Goal: Obtain resource: Download file/media

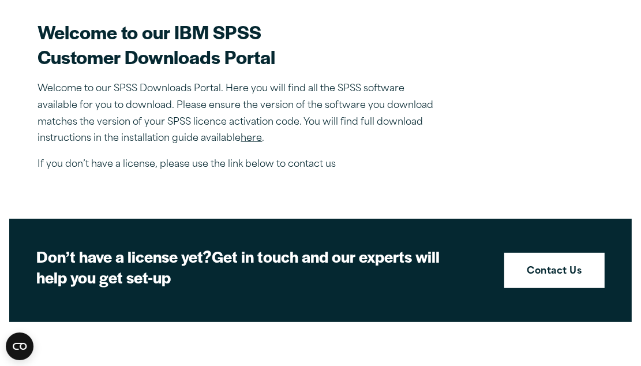
click at [252, 138] on link "here" at bounding box center [251, 138] width 21 height 9
click at [547, 261] on link "Contact Us" at bounding box center [554, 271] width 101 height 36
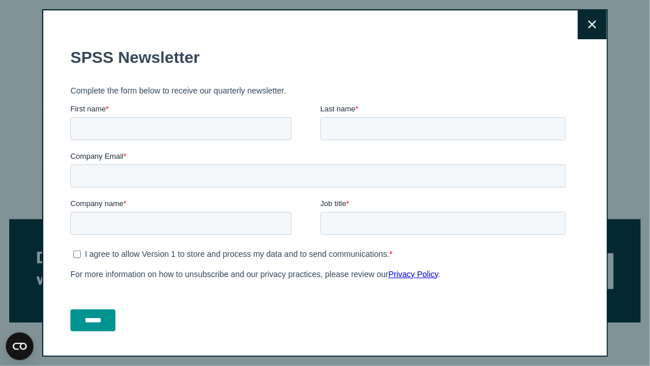
click at [578, 28] on button "Close" at bounding box center [592, 24] width 29 height 29
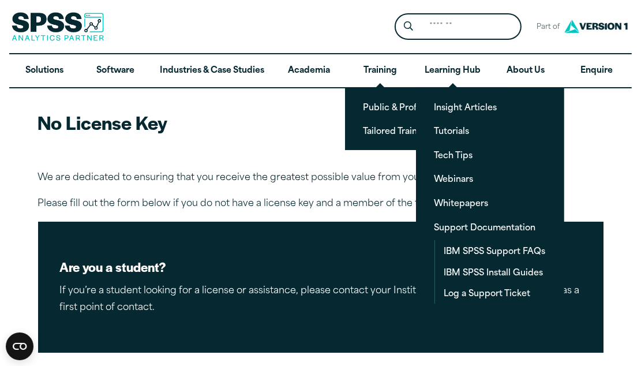
click at [244, 163] on div at bounding box center [321, 155] width 566 height 17
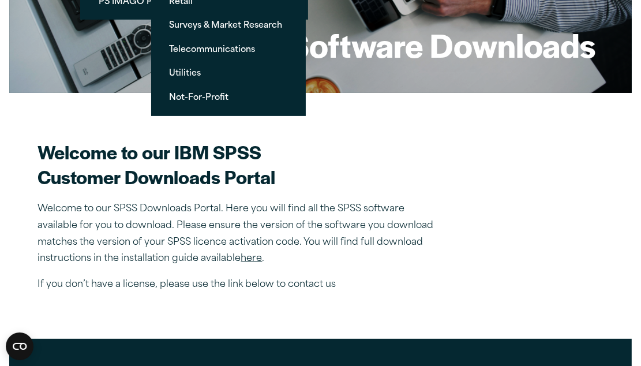
scroll to position [231, 0]
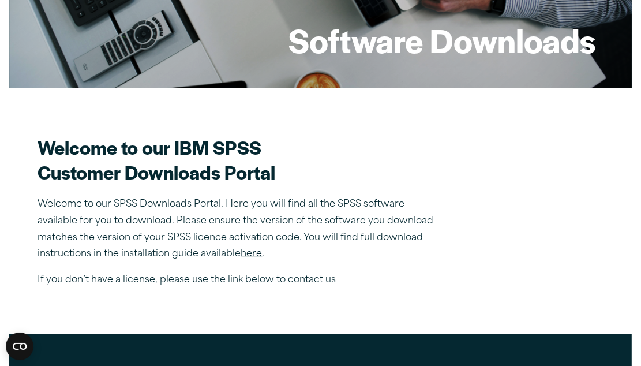
click at [252, 253] on link "here" at bounding box center [251, 253] width 21 height 9
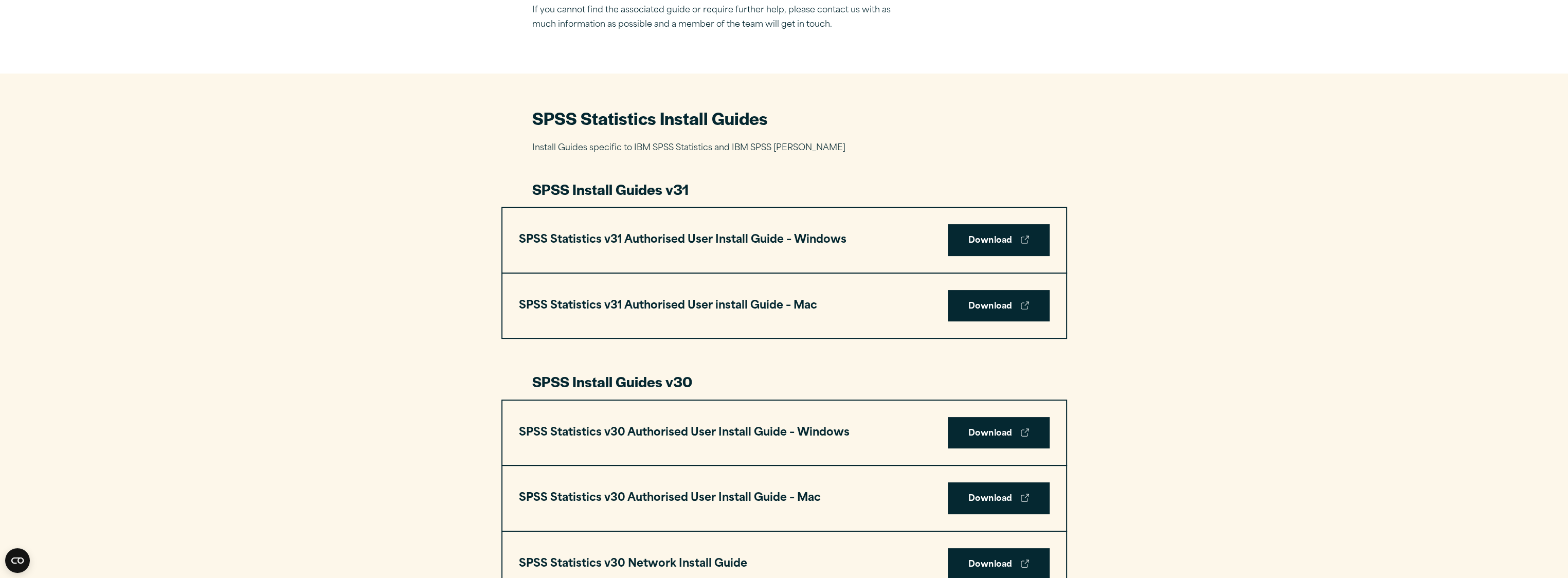
scroll to position [391, 0]
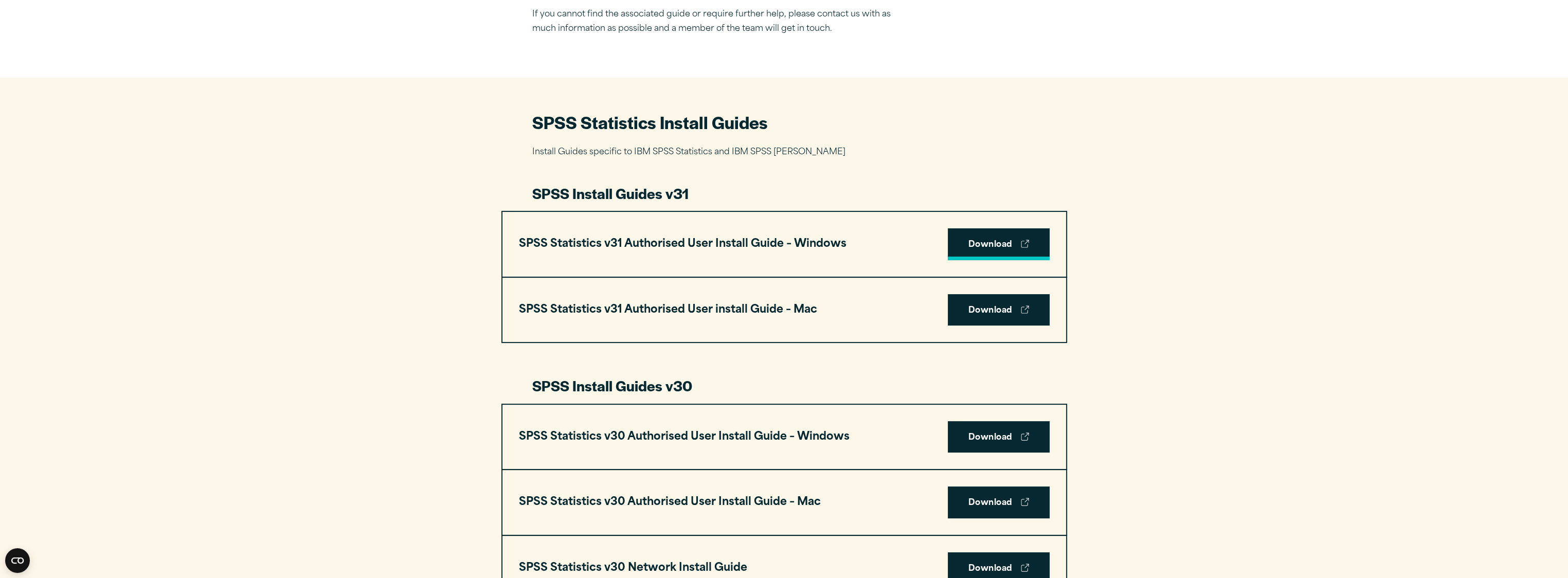
click at [578, 232] on link "Download" at bounding box center [999, 244] width 102 height 32
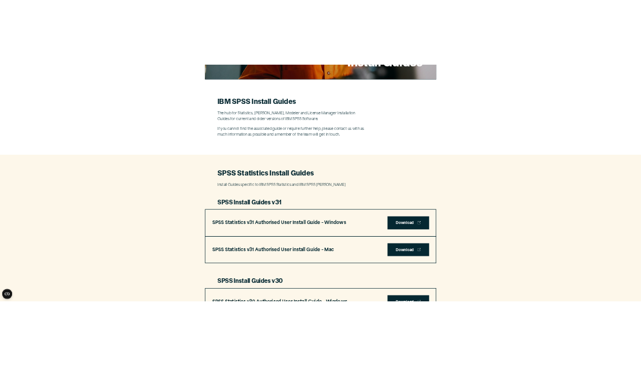
scroll to position [0, 0]
